Goal: Information Seeking & Learning: Compare options

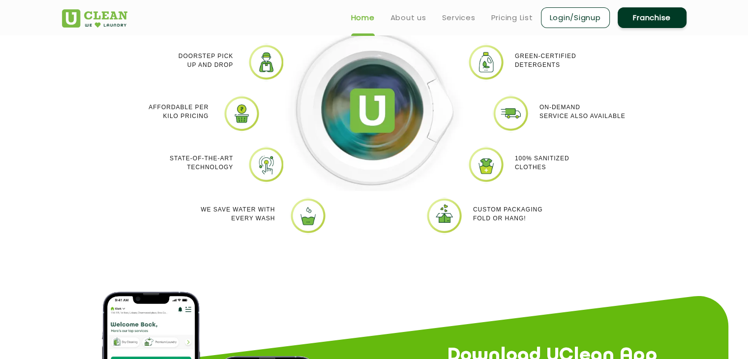
scroll to position [929, 0]
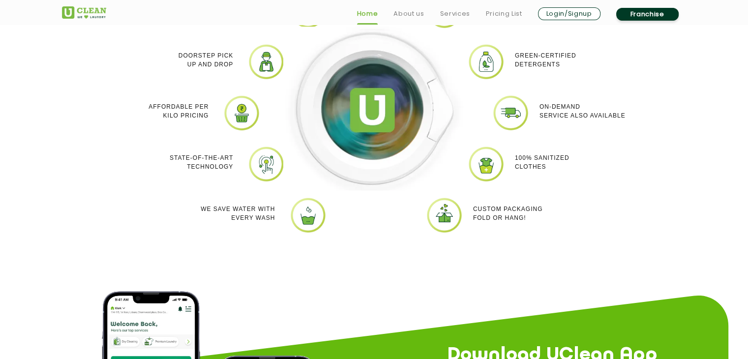
click at [490, 64] on img at bounding box center [485, 61] width 37 height 37
click at [520, 66] on p "Green-Certified Detergents" at bounding box center [545, 60] width 61 height 18
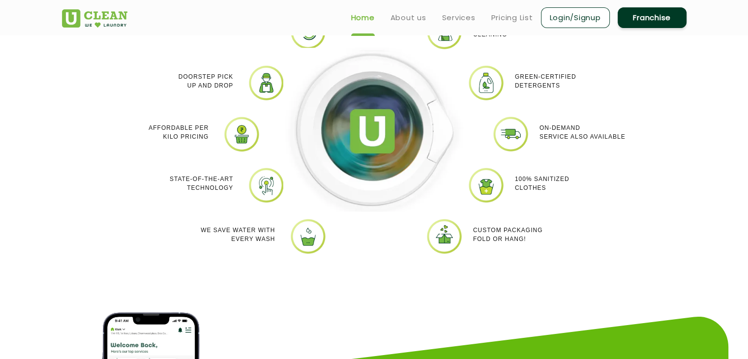
scroll to position [813, 0]
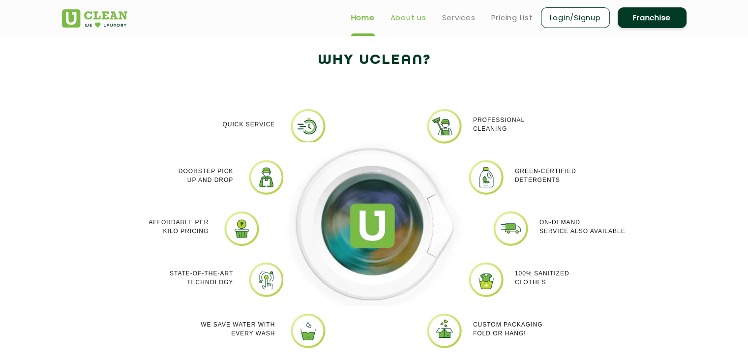
click at [411, 16] on link "About us" at bounding box center [408, 18] width 36 height 12
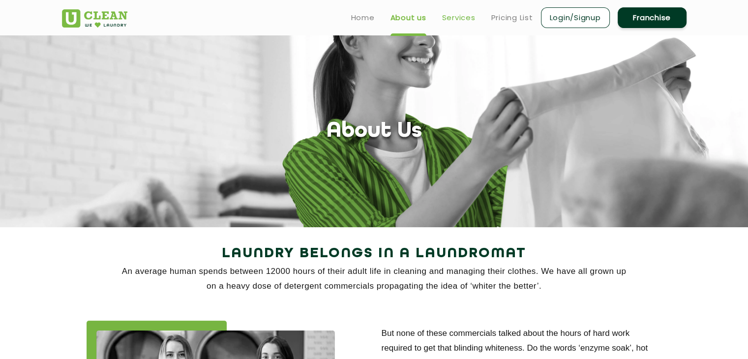
click at [450, 16] on link "Services" at bounding box center [458, 18] width 33 height 12
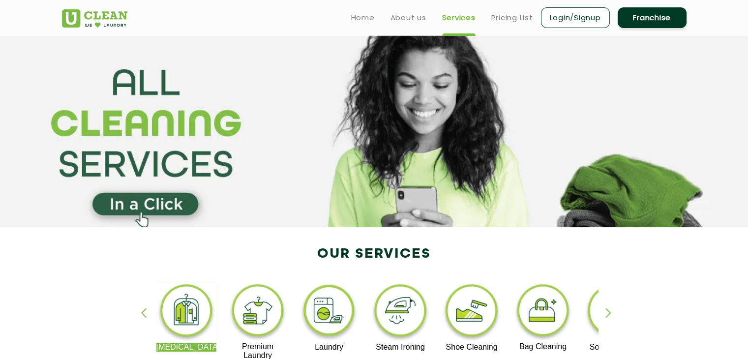
click at [322, 309] on img at bounding box center [329, 312] width 60 height 61
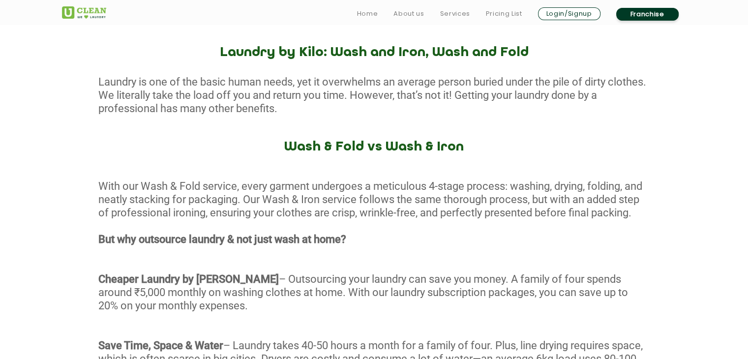
scroll to position [389, 0]
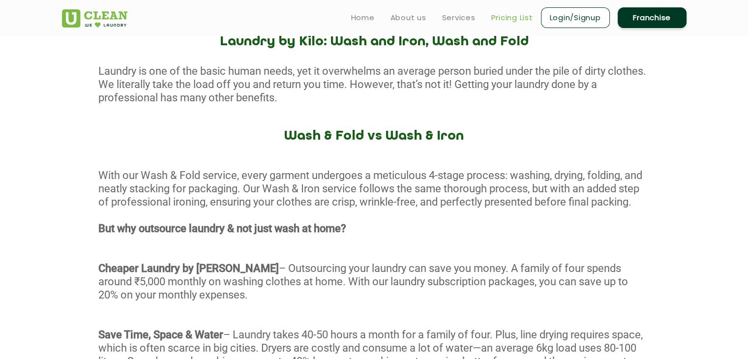
click at [516, 22] on link "Pricing List" at bounding box center [512, 18] width 42 height 12
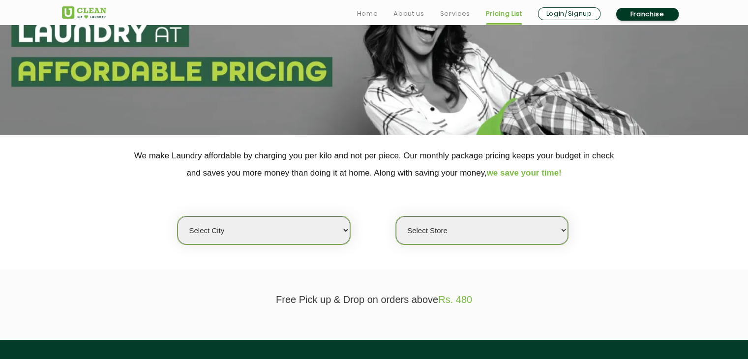
scroll to position [96, 0]
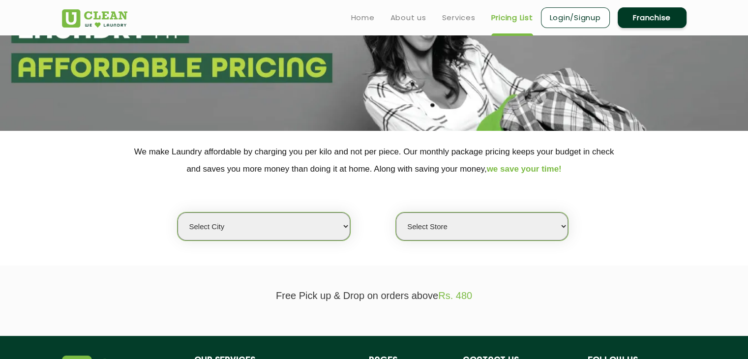
click at [345, 221] on select "Select city [GEOGRAPHIC_DATA] [GEOGRAPHIC_DATA] [GEOGRAPHIC_DATA] [GEOGRAPHIC_D…" at bounding box center [263, 226] width 172 height 28
select select "11"
click at [177, 212] on select "Select city [GEOGRAPHIC_DATA] [GEOGRAPHIC_DATA] [GEOGRAPHIC_DATA] [GEOGRAPHIC_D…" at bounding box center [263, 226] width 172 height 28
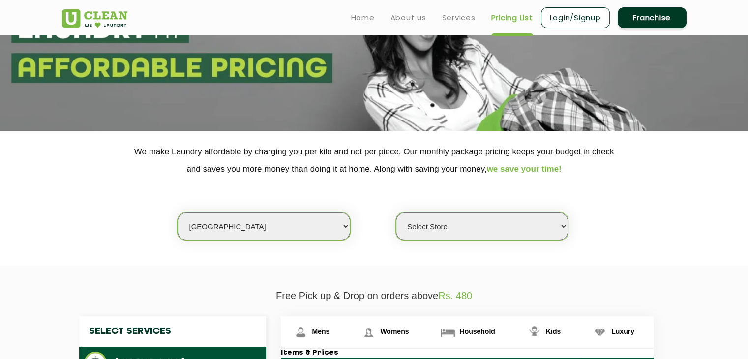
click at [454, 238] on select "Select Store [GEOGRAPHIC_DATA][PERSON_NAME] UClean Navalur UClean Chitlapakkam …" at bounding box center [482, 226] width 172 height 28
select select "585"
click at [396, 212] on select "Select Store [GEOGRAPHIC_DATA][PERSON_NAME] UClean Navalur UClean Chitlapakkam …" at bounding box center [482, 226] width 172 height 28
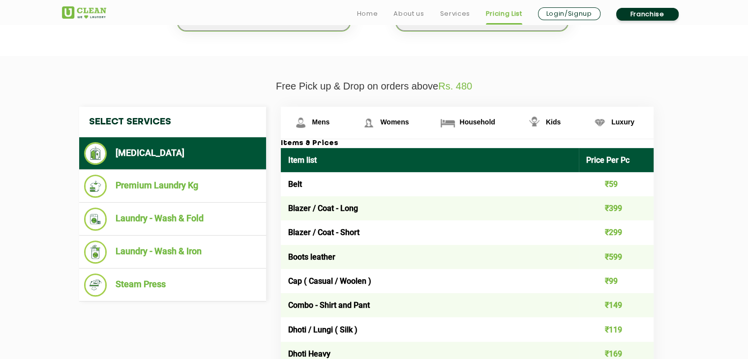
scroll to position [308, 0]
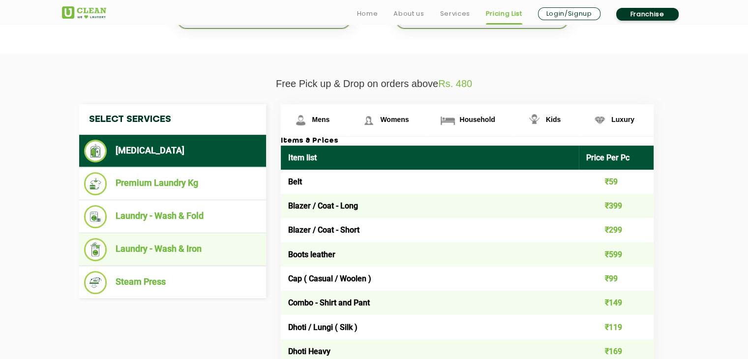
click at [180, 246] on li "Laundry - Wash & Iron" at bounding box center [172, 249] width 177 height 23
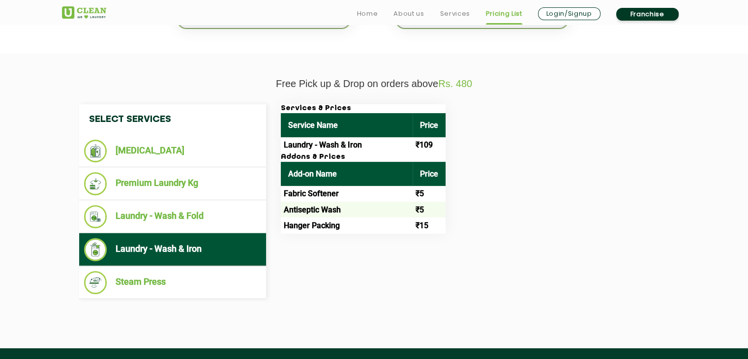
click at [354, 168] on th "Add-on Name" at bounding box center [347, 174] width 132 height 24
click at [360, 145] on td "Laundry - Wash & Iron" at bounding box center [347, 145] width 132 height 16
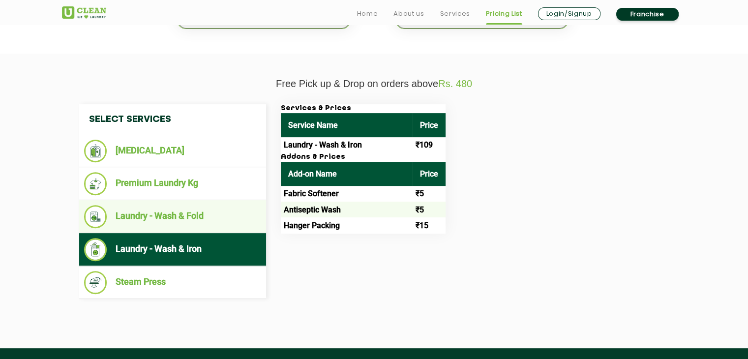
click at [162, 217] on li "Laundry - Wash & Fold" at bounding box center [172, 216] width 177 height 23
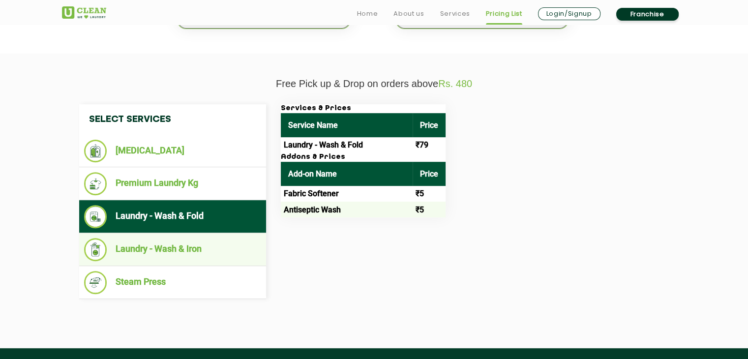
click at [167, 239] on li "Laundry - Wash & Iron" at bounding box center [172, 249] width 177 height 23
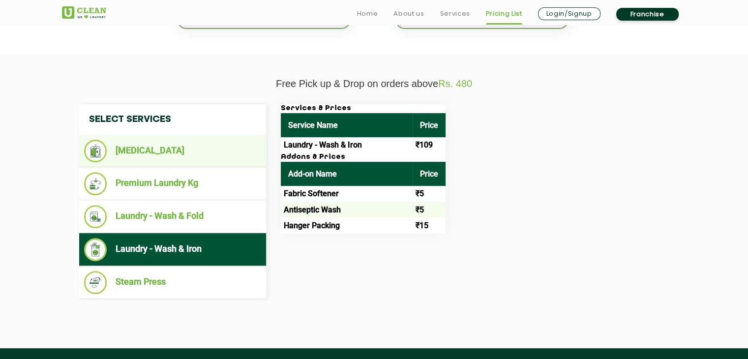
click at [146, 161] on li "[MEDICAL_DATA]" at bounding box center [172, 151] width 177 height 23
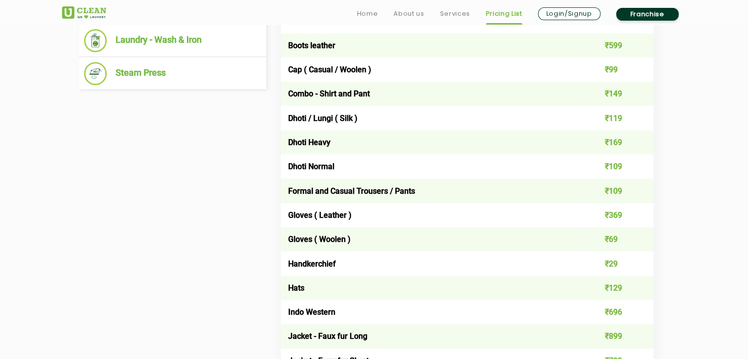
scroll to position [518, 0]
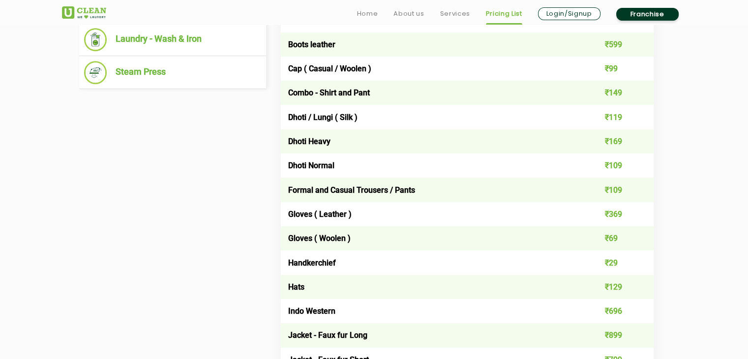
drag, startPoint x: 364, startPoint y: 241, endPoint x: 231, endPoint y: 276, distance: 137.6
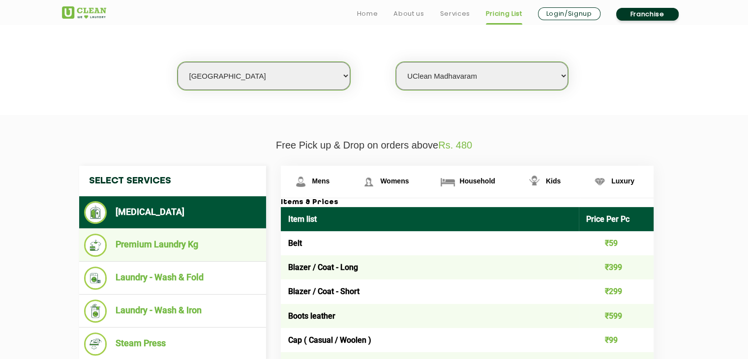
scroll to position [249, 0]
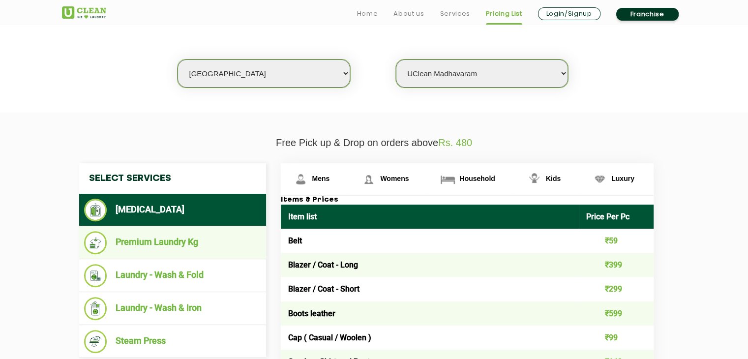
click at [186, 235] on li "Premium Laundry Kg" at bounding box center [172, 242] width 177 height 23
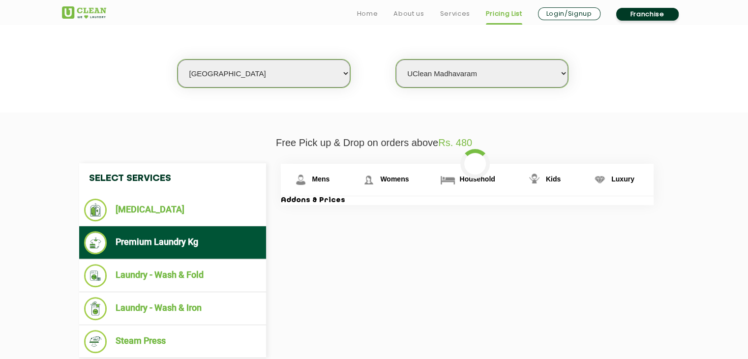
click at [186, 235] on li "Premium Laundry Kg" at bounding box center [172, 242] width 177 height 23
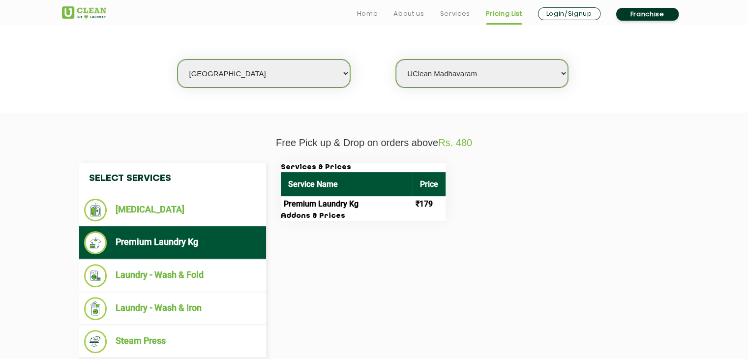
click at [314, 219] on h3 "Addons & Prices" at bounding box center [363, 216] width 165 height 9
click at [338, 184] on th "Service Name" at bounding box center [347, 184] width 132 height 24
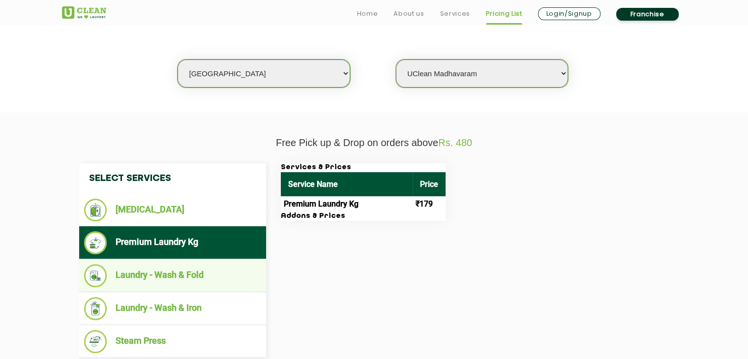
click at [177, 284] on li "Laundry - Wash & Fold" at bounding box center [172, 275] width 177 height 23
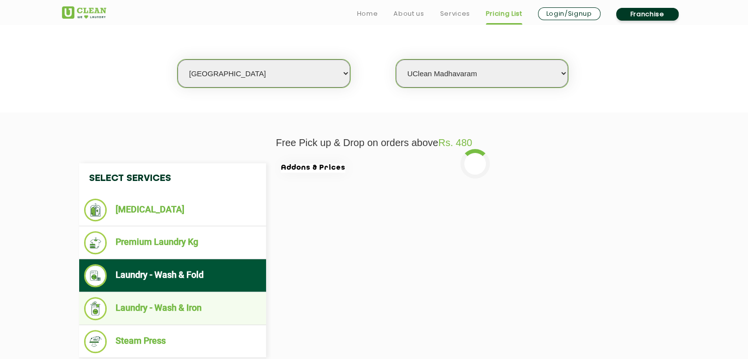
click at [177, 308] on li "Laundry - Wash & Iron" at bounding box center [172, 308] width 177 height 23
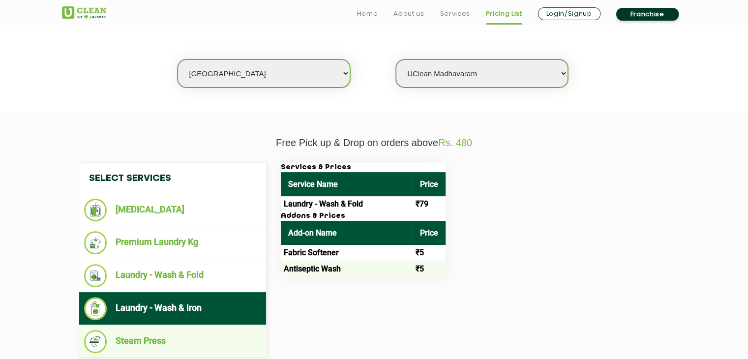
click at [175, 331] on li "Steam Press" at bounding box center [172, 341] width 177 height 23
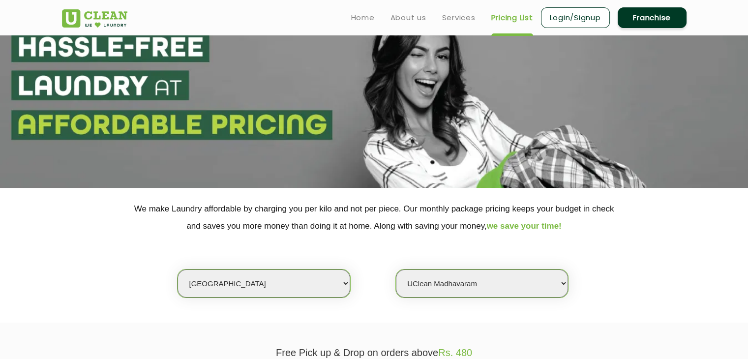
scroll to position [0, 0]
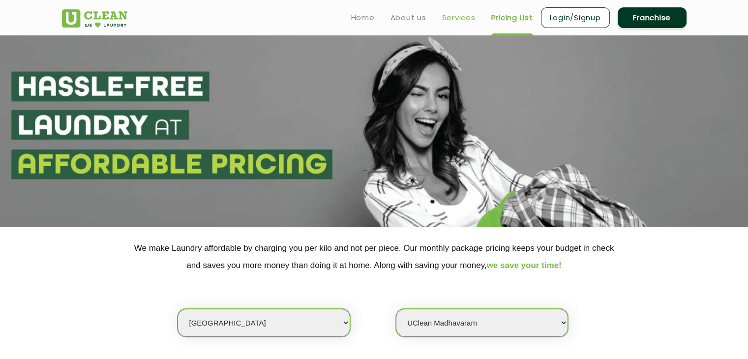
click at [444, 17] on link "Services" at bounding box center [458, 18] width 33 height 12
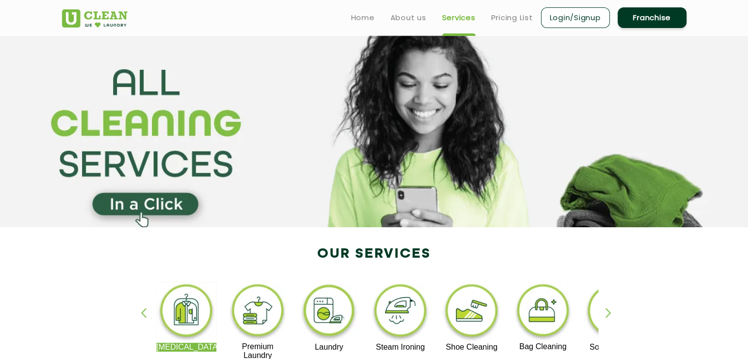
click at [472, 325] on img at bounding box center [471, 312] width 60 height 61
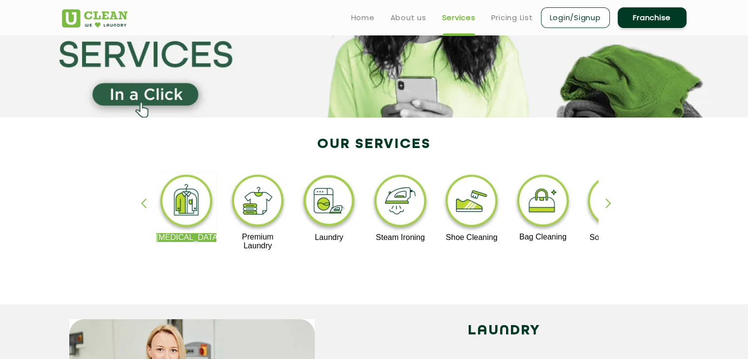
scroll to position [110, 0]
click at [607, 207] on div "button" at bounding box center [612, 211] width 15 height 27
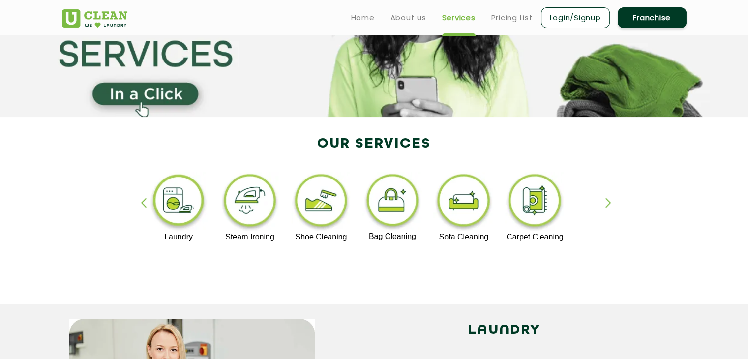
click at [607, 207] on div "button" at bounding box center [612, 211] width 15 height 27
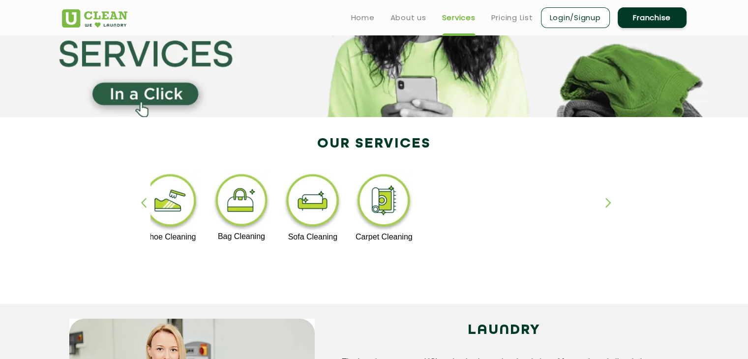
click at [607, 207] on div "button" at bounding box center [612, 211] width 15 height 27
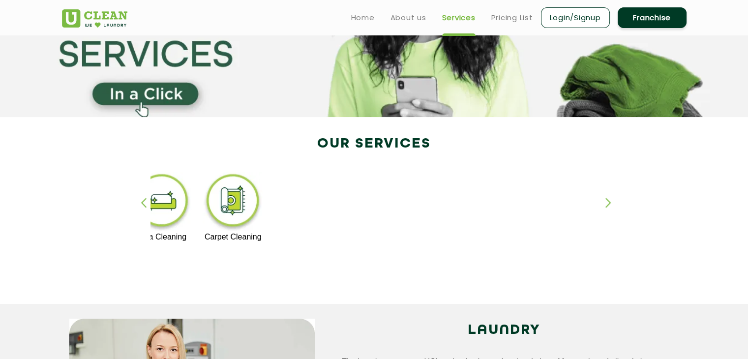
click at [236, 206] on img at bounding box center [233, 202] width 60 height 61
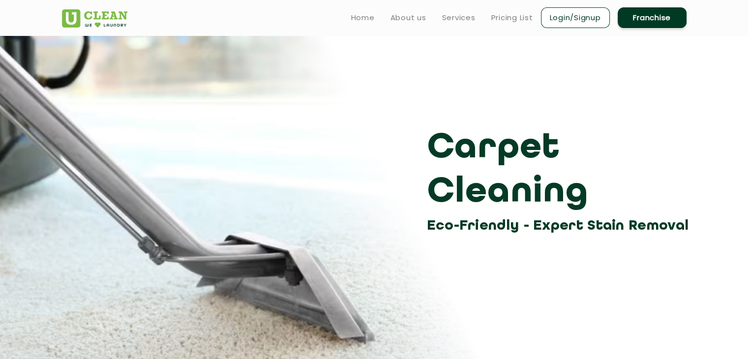
scroll to position [110, 0]
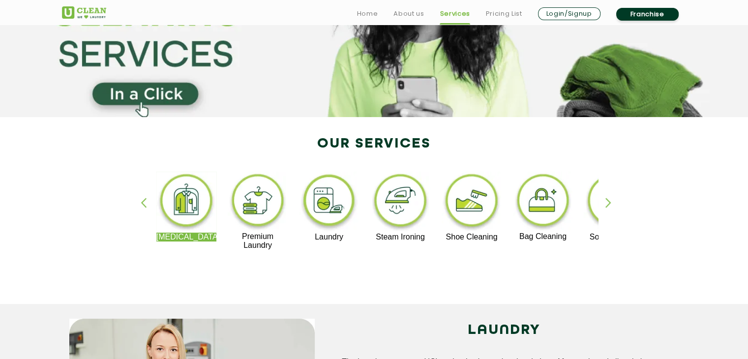
click at [531, 201] on img at bounding box center [543, 202] width 60 height 60
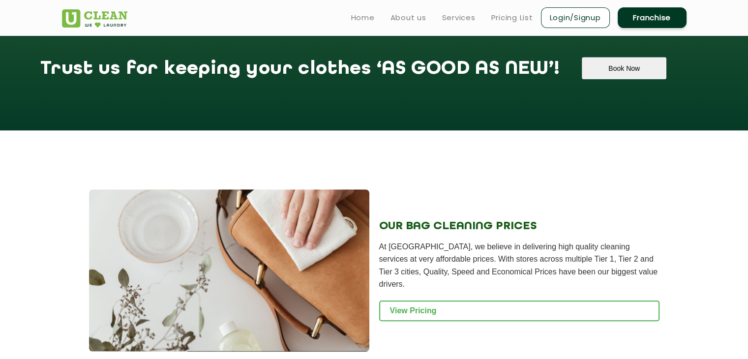
scroll to position [849, 0]
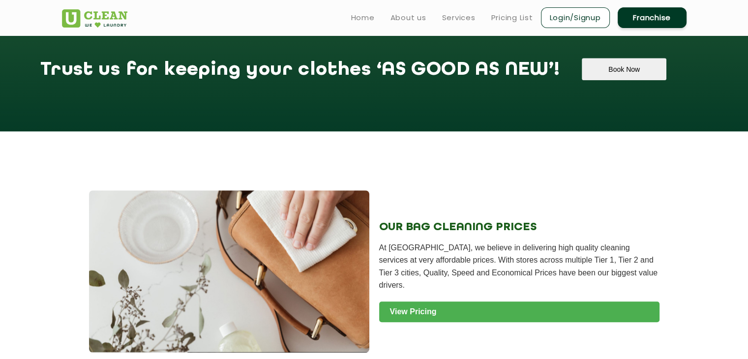
click at [420, 301] on link "View Pricing" at bounding box center [519, 311] width 280 height 21
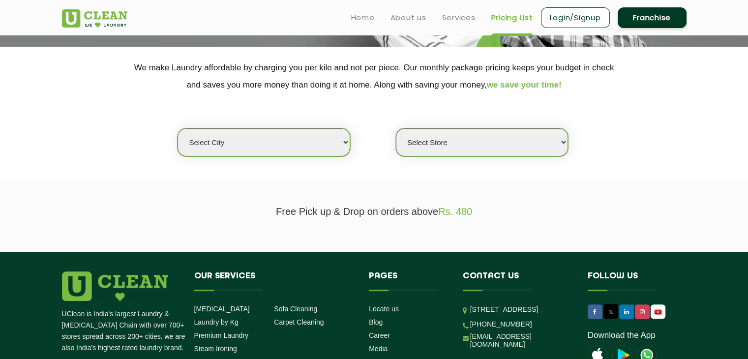
scroll to position [175, 0]
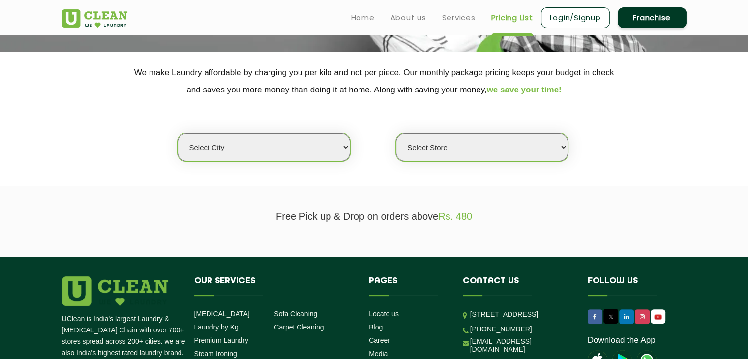
click at [266, 137] on select "Select city [GEOGRAPHIC_DATA] [GEOGRAPHIC_DATA] [GEOGRAPHIC_DATA] [GEOGRAPHIC_D…" at bounding box center [263, 147] width 172 height 28
select select "11"
click at [177, 133] on select "Select city [GEOGRAPHIC_DATA] [GEOGRAPHIC_DATA] [GEOGRAPHIC_DATA] [GEOGRAPHIC_D…" at bounding box center [263, 147] width 172 height 28
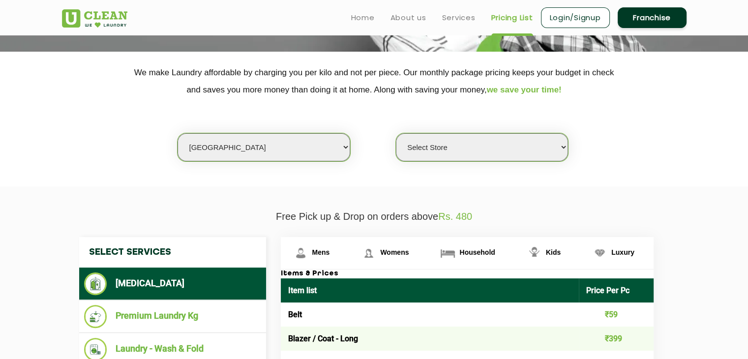
click at [461, 149] on select "Select Store [GEOGRAPHIC_DATA][PERSON_NAME] UClean Navalur UClean Chitlapakkam …" at bounding box center [482, 147] width 172 height 28
select select "585"
click at [396, 133] on select "Select Store [GEOGRAPHIC_DATA][PERSON_NAME] UClean Navalur UClean Chitlapakkam …" at bounding box center [482, 147] width 172 height 28
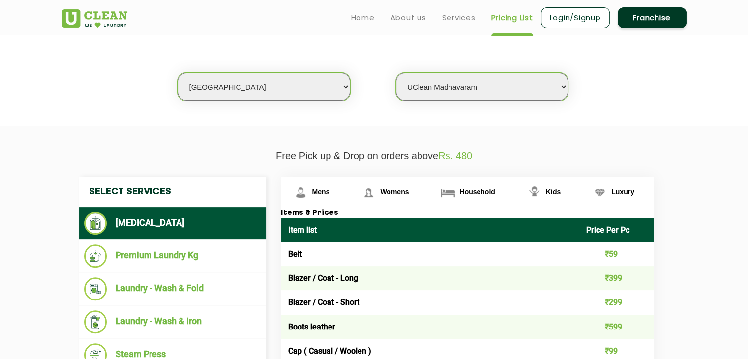
scroll to position [179, 0]
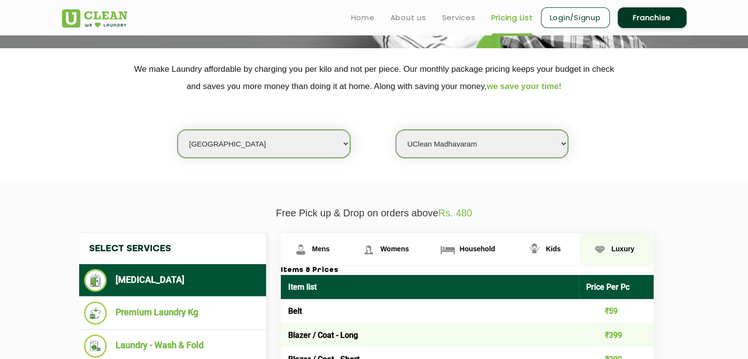
click at [593, 245] on img at bounding box center [599, 249] width 17 height 17
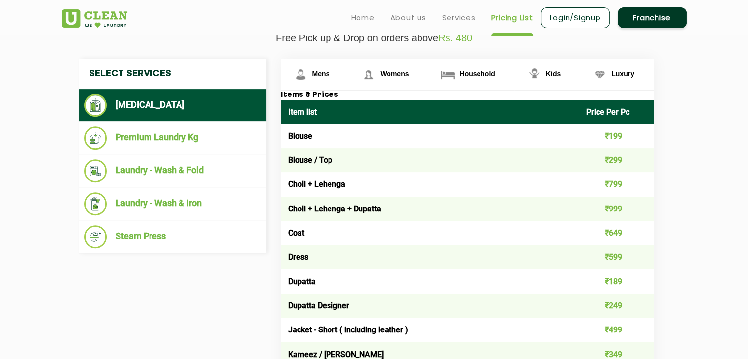
scroll to position [319, 0]
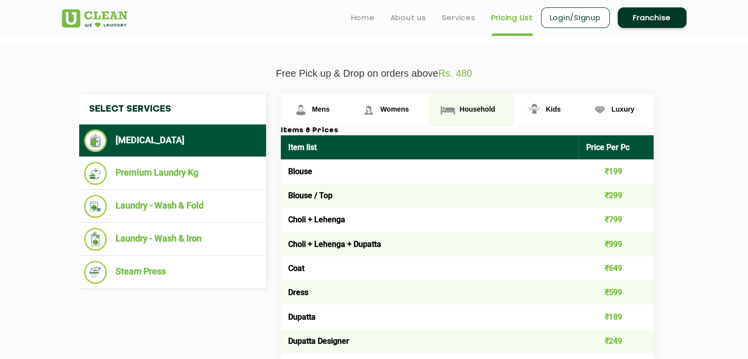
click at [457, 104] on link "Household" at bounding box center [471, 110] width 86 height 32
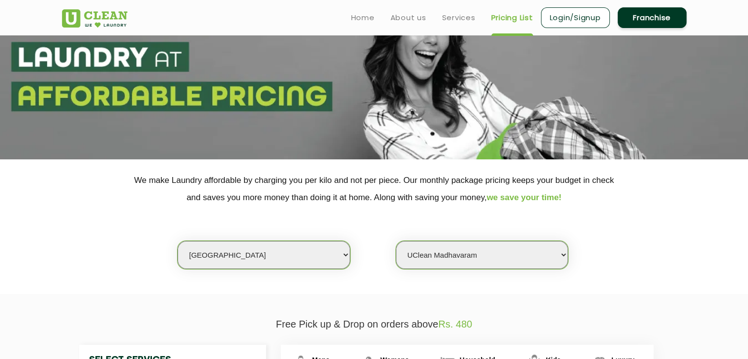
scroll to position [0, 0]
